Goal: Information Seeking & Learning: Learn about a topic

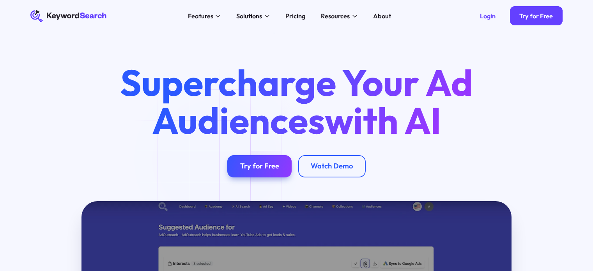
click at [301, 19] on div "Pricing" at bounding box center [296, 16] width 20 height 10
